Goal: Navigation & Orientation: Find specific page/section

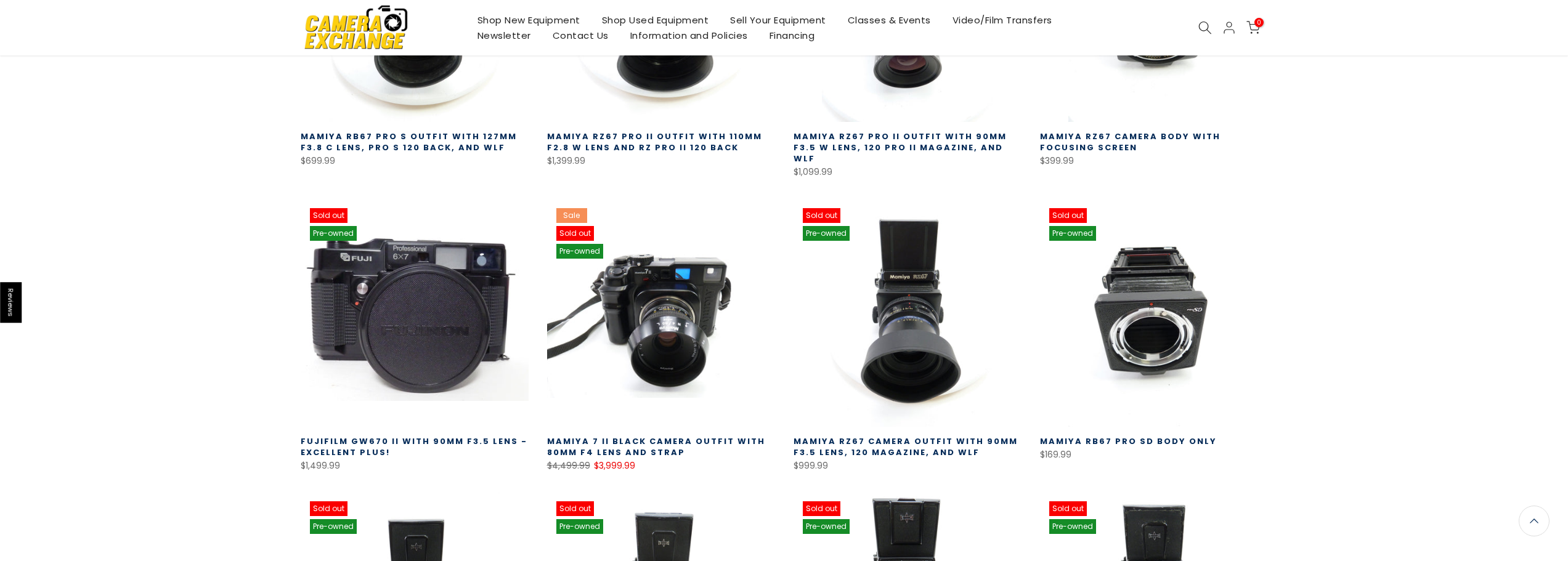
scroll to position [5740, 0]
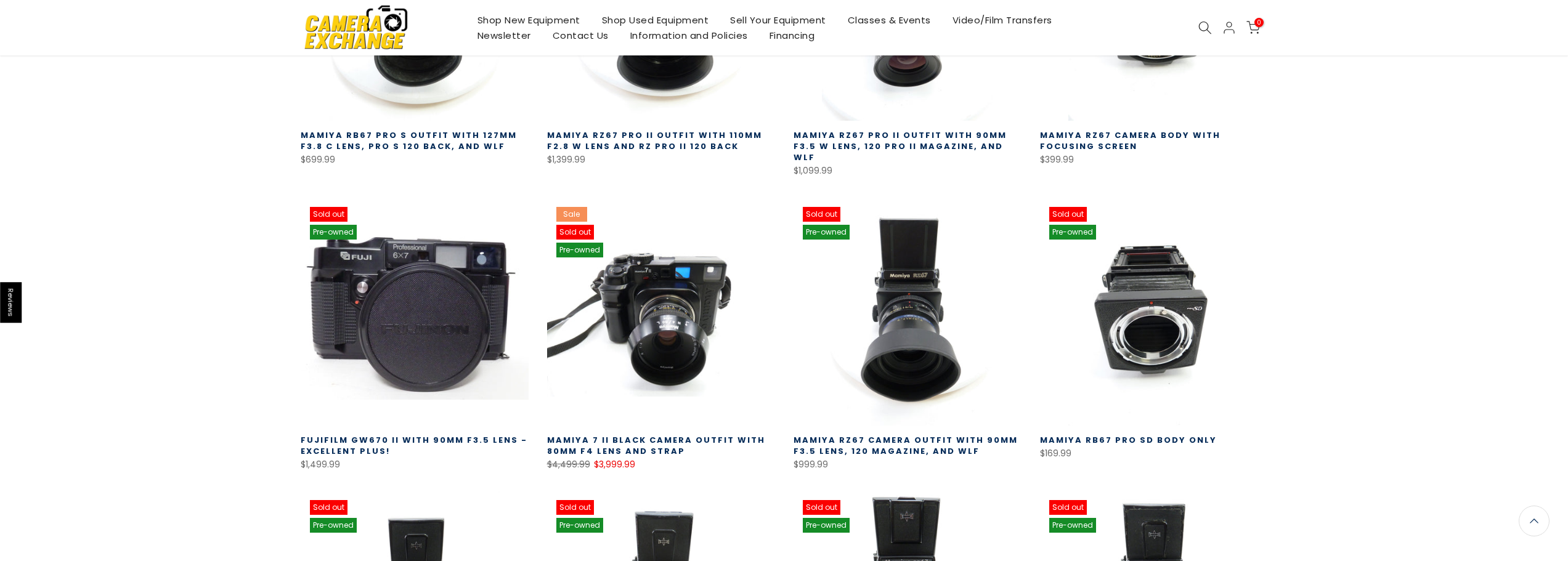
click at [647, 20] on link "Shop Used Equipment" at bounding box center [655, 19] width 129 height 15
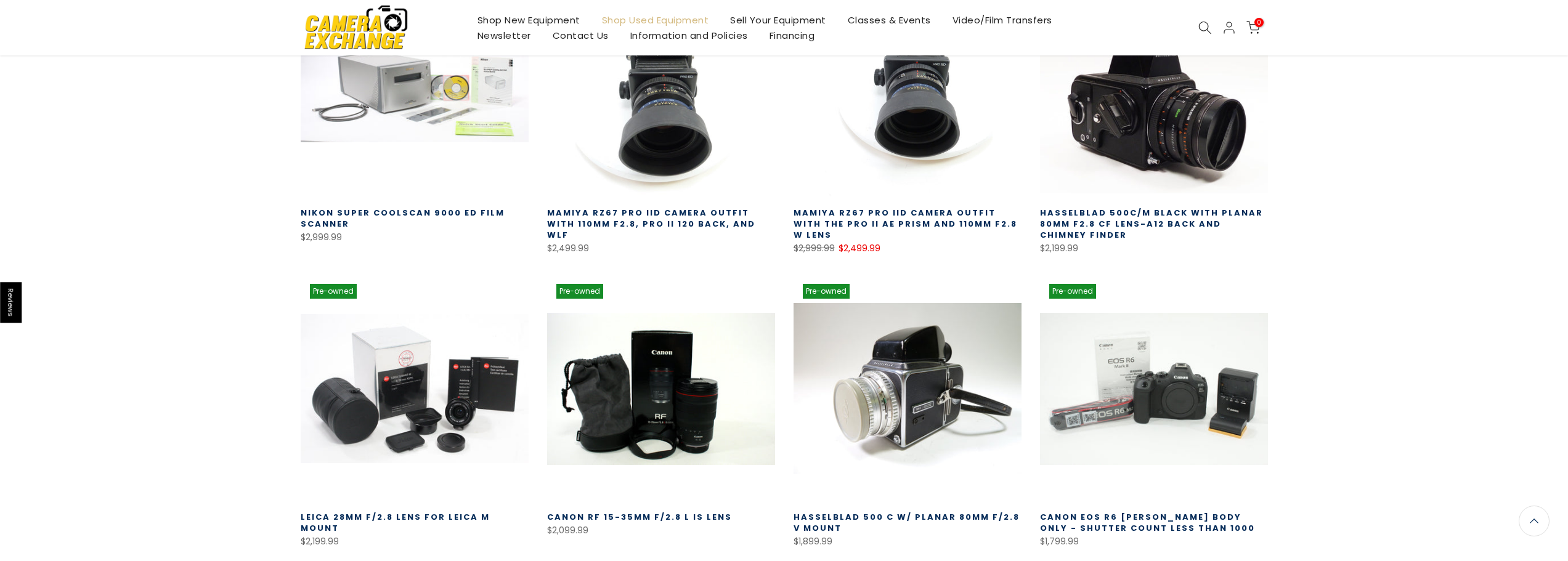
scroll to position [718, 0]
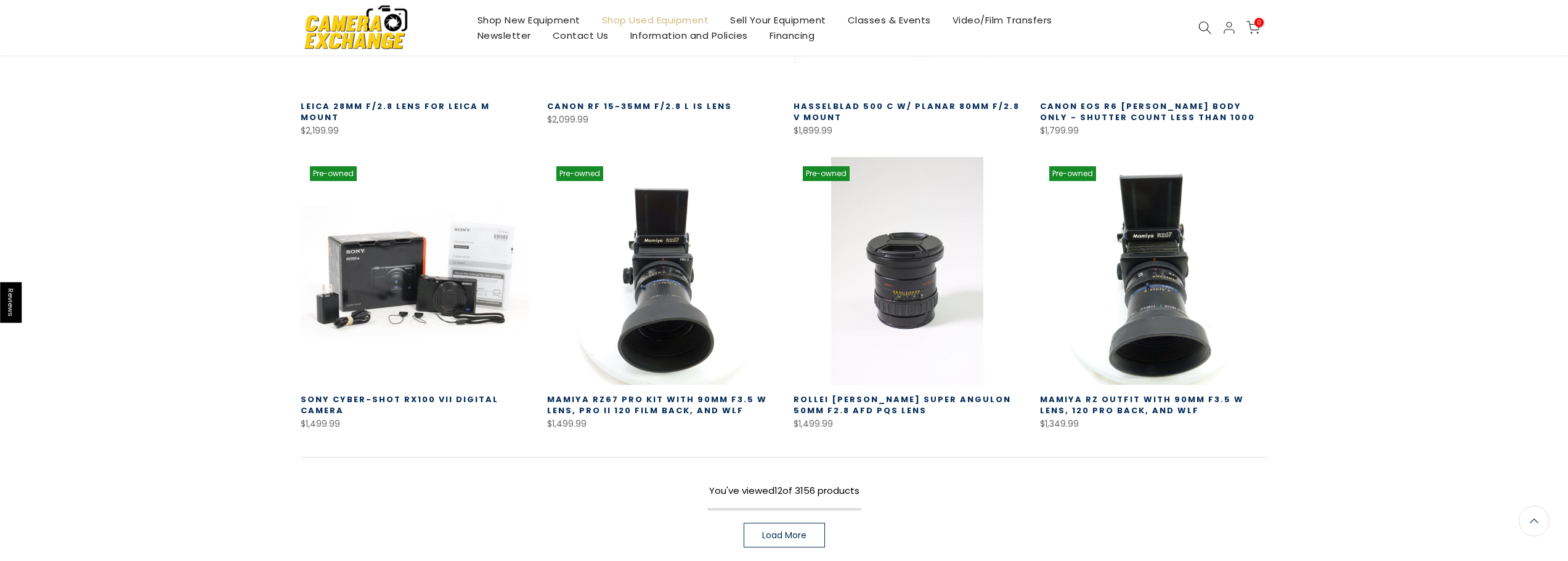
click at [805, 538] on span "Load More" at bounding box center [784, 535] width 44 height 9
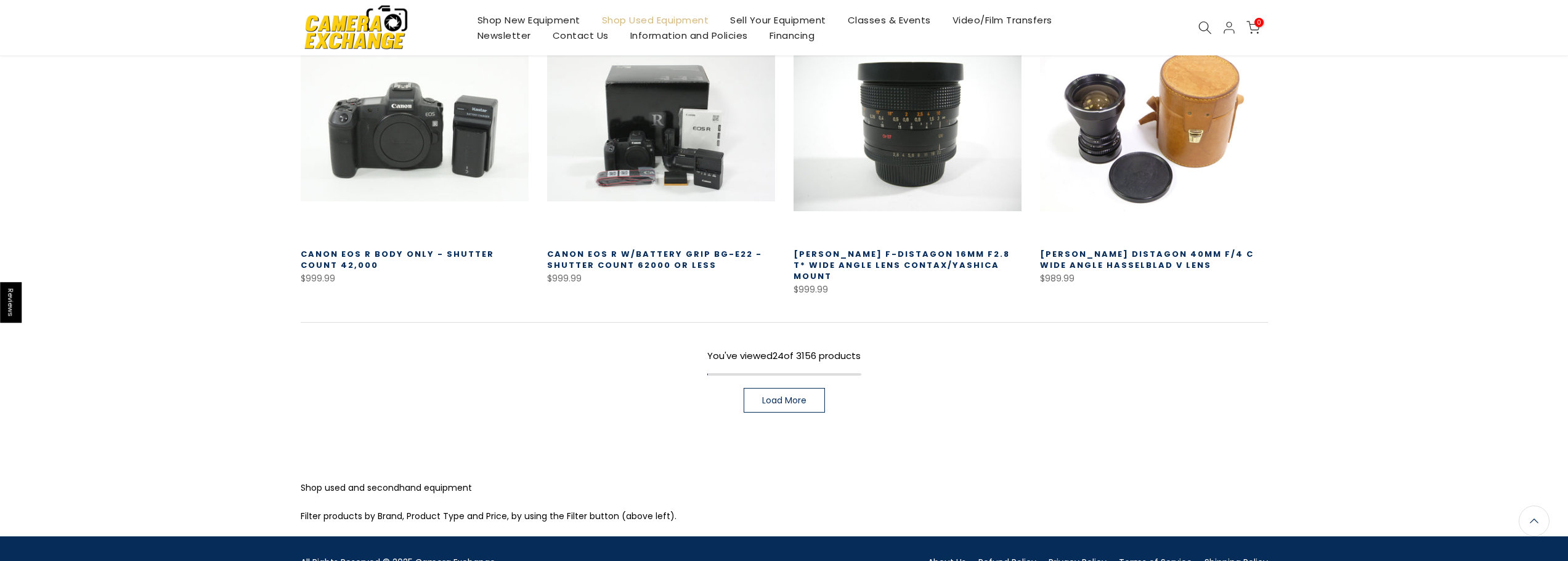
scroll to position [1744, 0]
click at [795, 396] on span "Load More" at bounding box center [784, 400] width 44 height 9
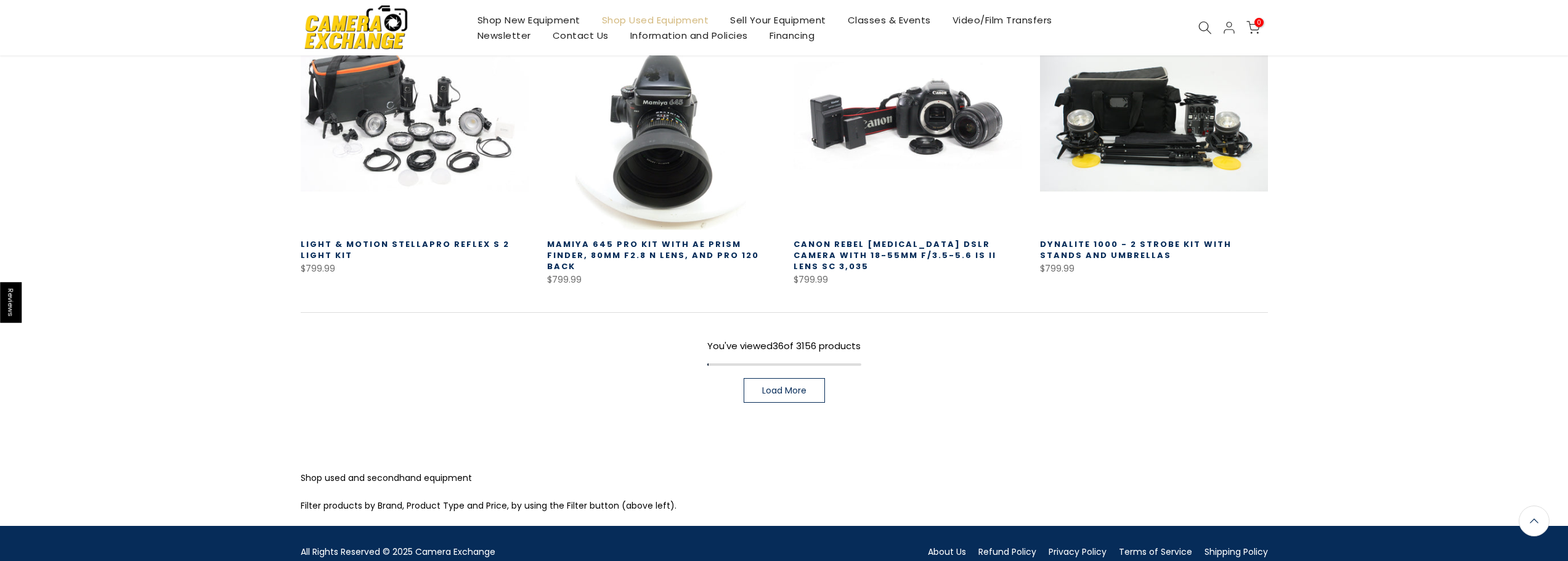
scroll to position [2668, 0]
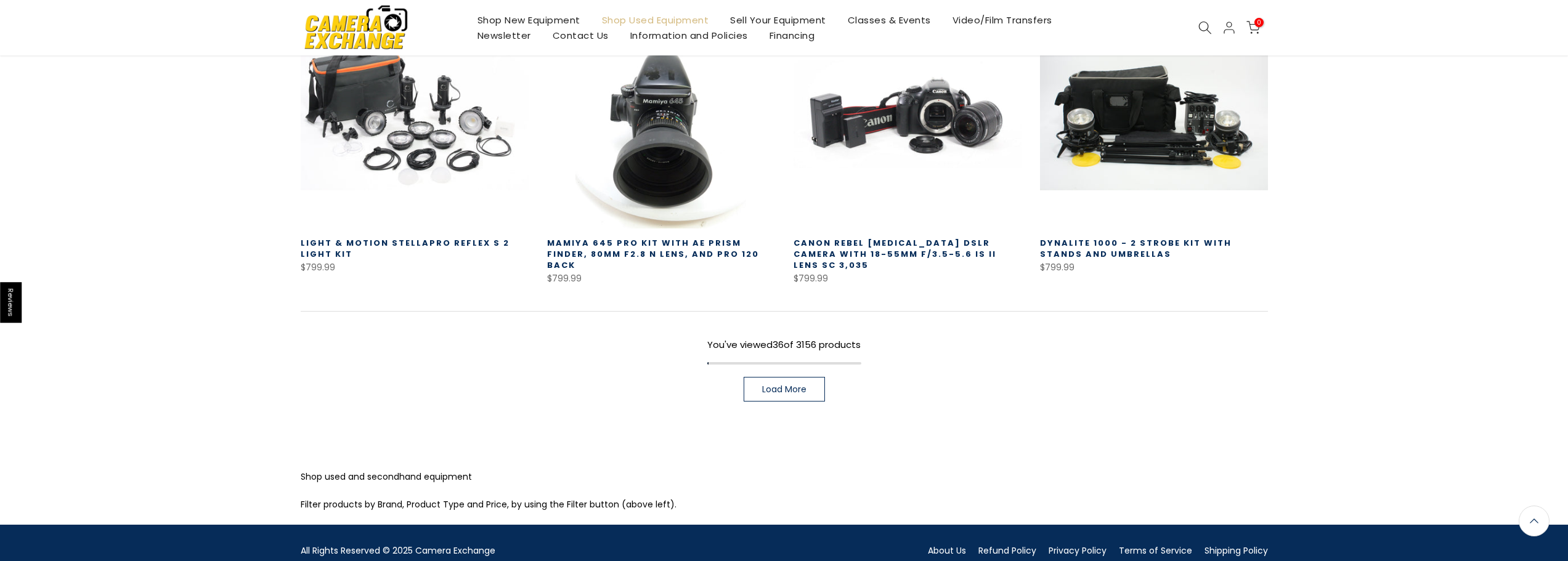
click at [796, 385] on span "Load More" at bounding box center [784, 389] width 44 height 9
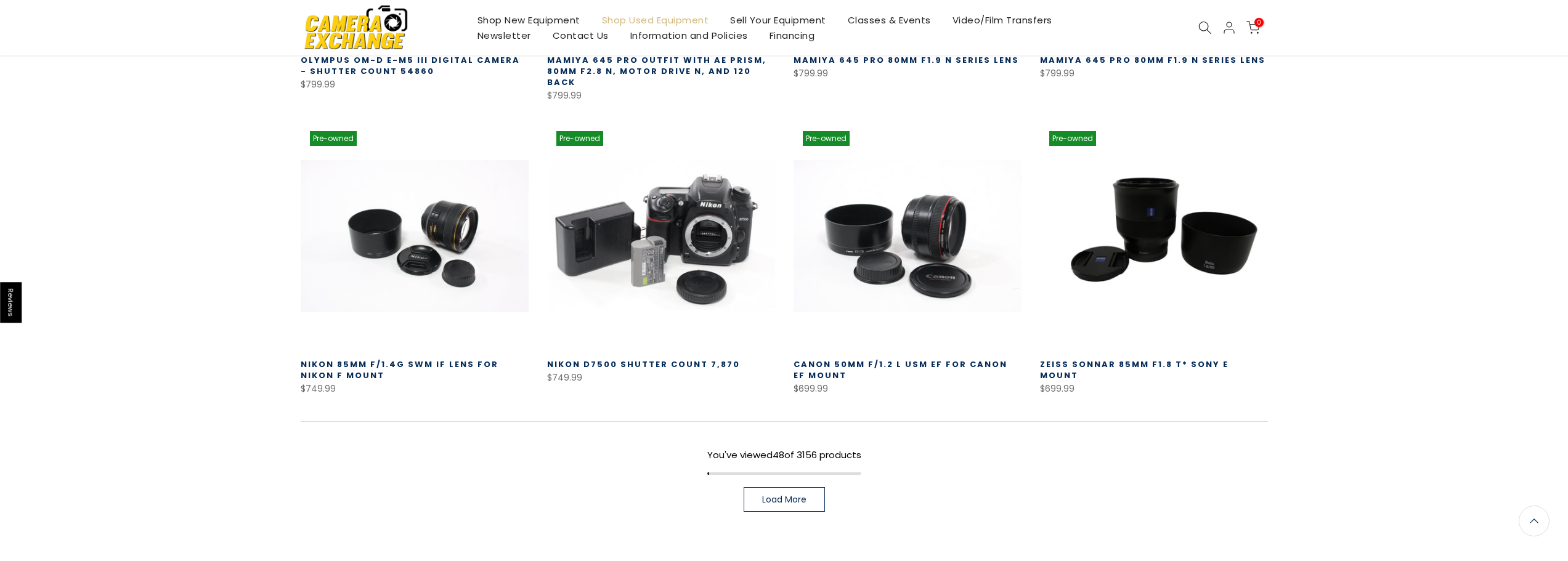
scroll to position [3489, 0]
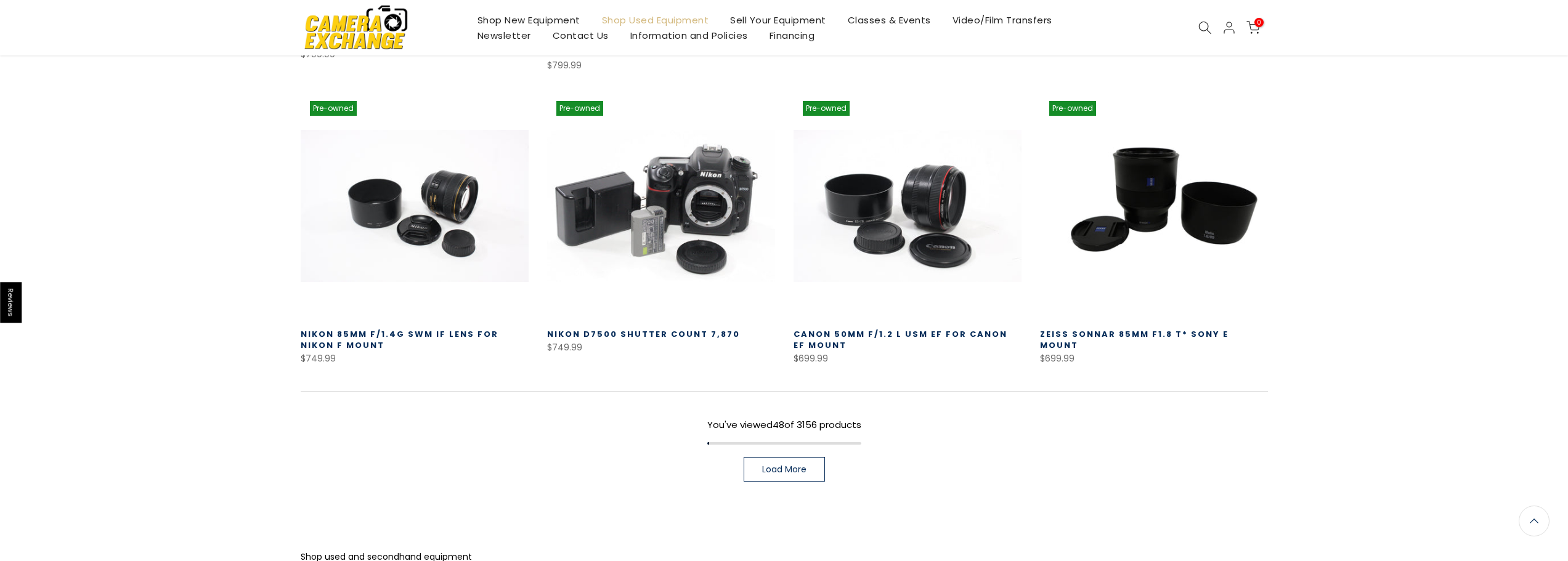
click at [778, 465] on span "Load More" at bounding box center [784, 469] width 44 height 9
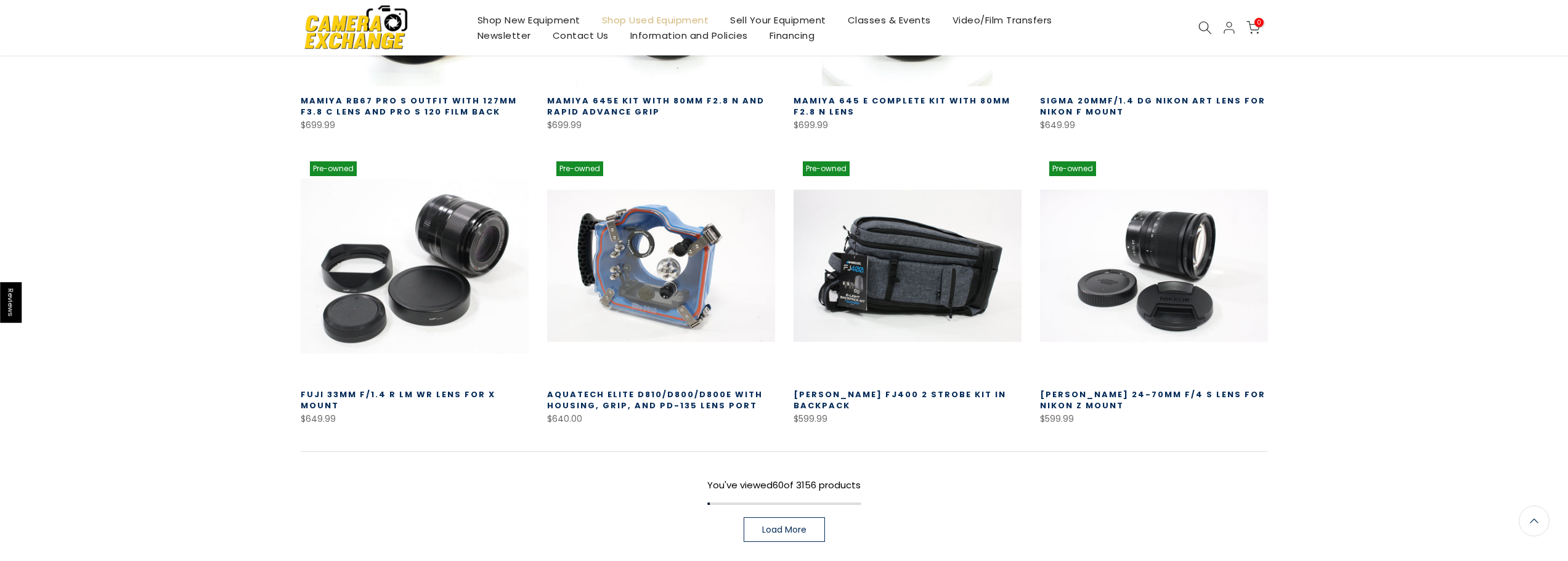
scroll to position [4310, 0]
click at [795, 524] on span "Load More" at bounding box center [784, 528] width 44 height 9
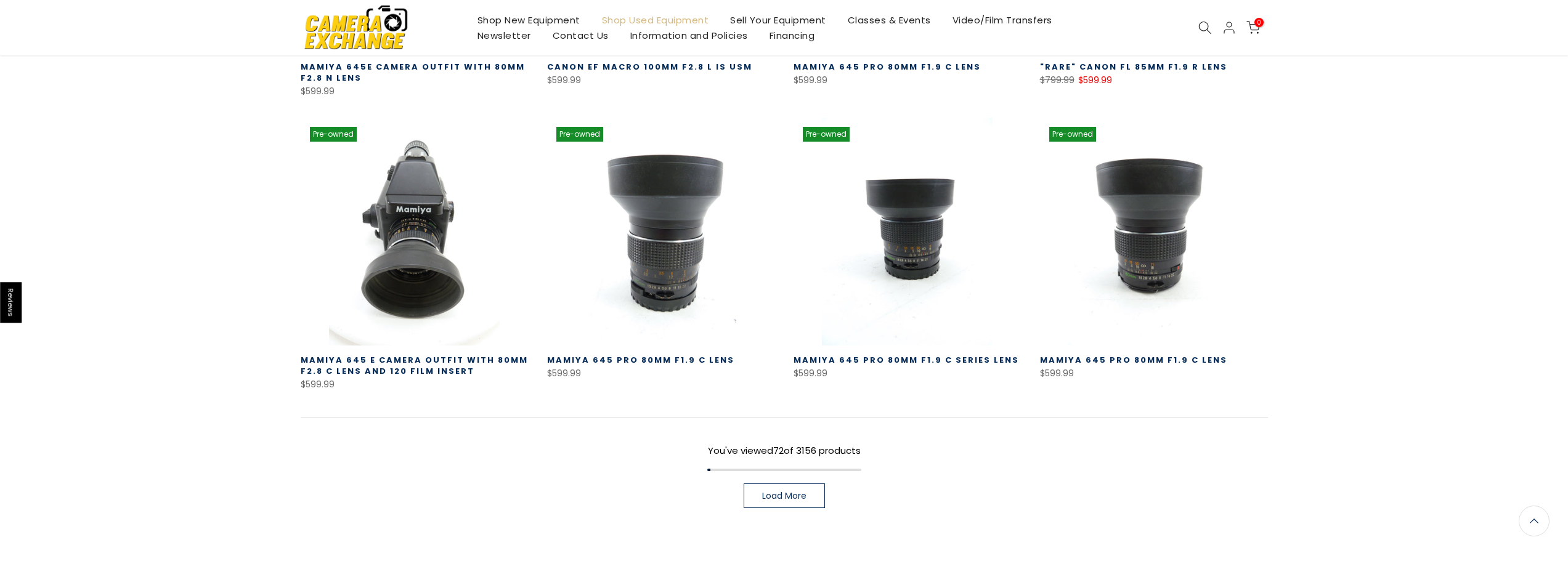
scroll to position [5232, 0]
click at [822, 484] on link "Load More" at bounding box center [784, 496] width 81 height 25
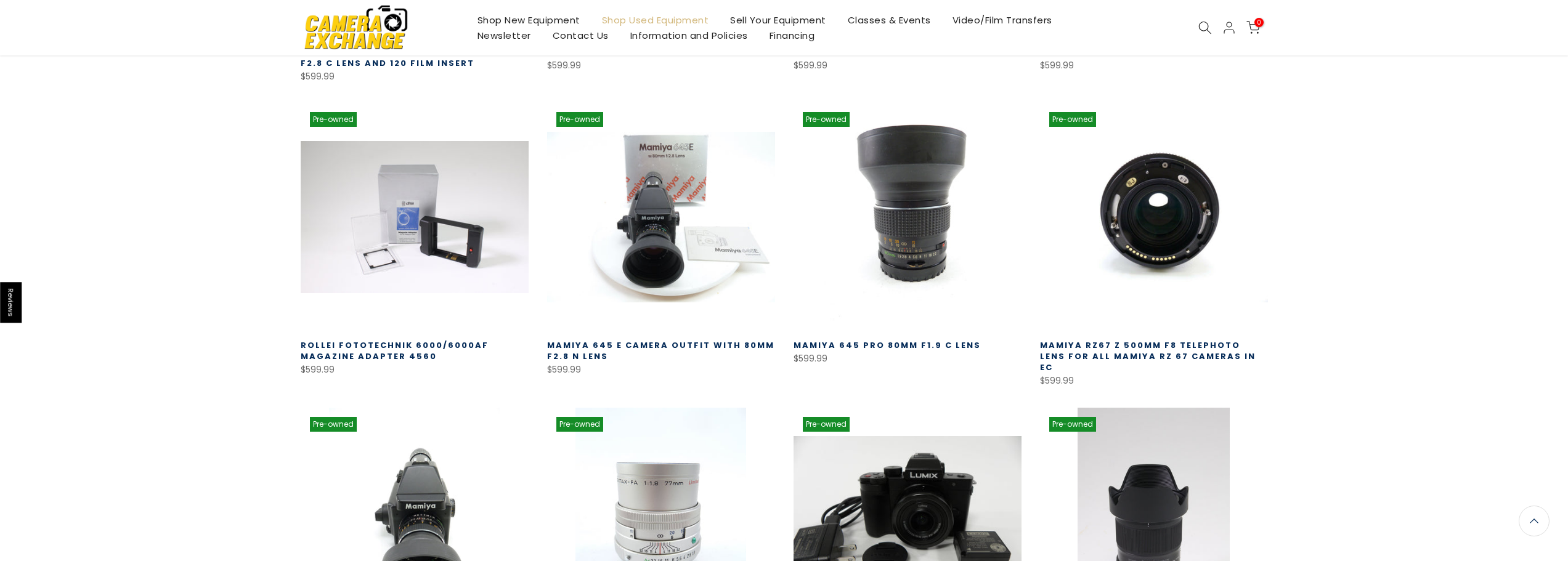
scroll to position [5540, 0]
